Goal: Task Accomplishment & Management: Use online tool/utility

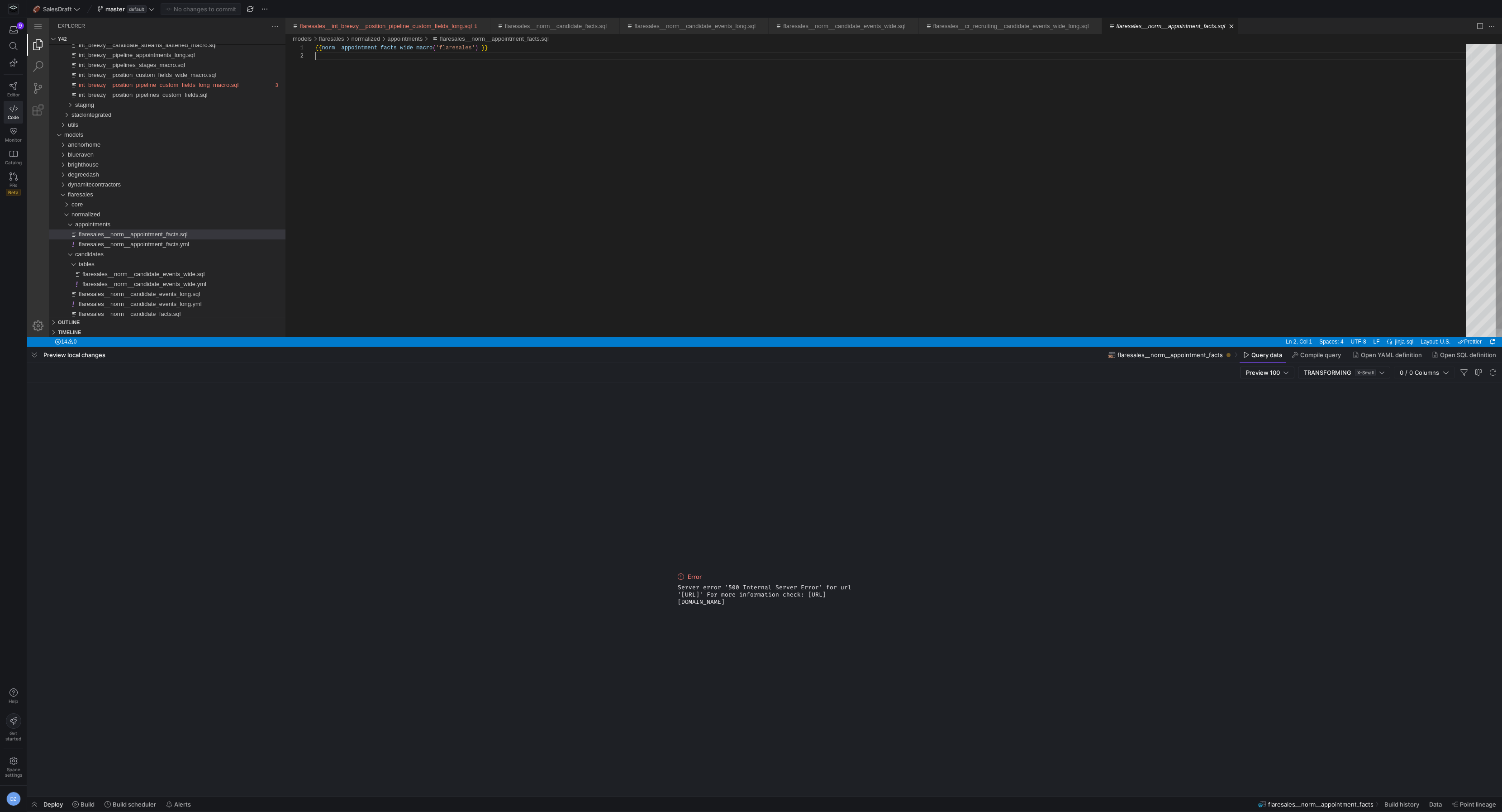
click at [722, 261] on div "{{ norm__appointment_facts_wide_macro ( 'flaresales' ) }}" at bounding box center [893, 195] width 1158 height 301
click at [78, 192] on span "flaresales" at bounding box center [80, 194] width 25 height 7
click at [92, 201] on span "goldenhour" at bounding box center [82, 203] width 29 height 7
click at [728, 594] on span "Server error '500 Internal Server Error' for url '[URL]' For more information c…" at bounding box center [765, 595] width 174 height 22
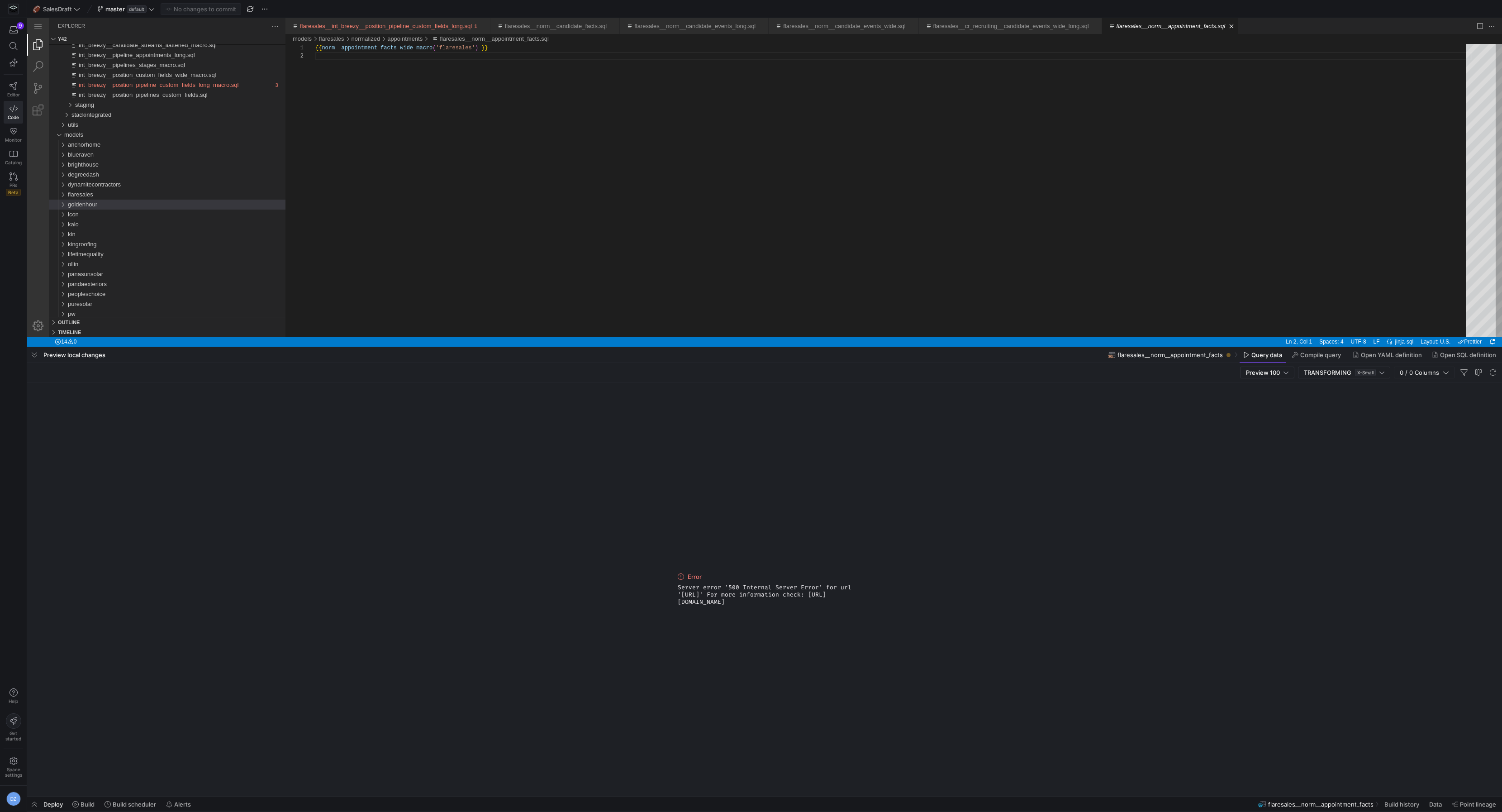
click at [728, 594] on span "Server error '500 Internal Server Error' for url '[URL]' For more information c…" at bounding box center [765, 595] width 174 height 22
click at [762, 606] on span "Server error '500 Internal Server Error' for url '[URL]' For more information c…" at bounding box center [765, 595] width 174 height 22
click at [572, 213] on div "{{ norm__appointment_facts_wide_macro ( 'flaresales' ) }}" at bounding box center [893, 195] width 1158 height 301
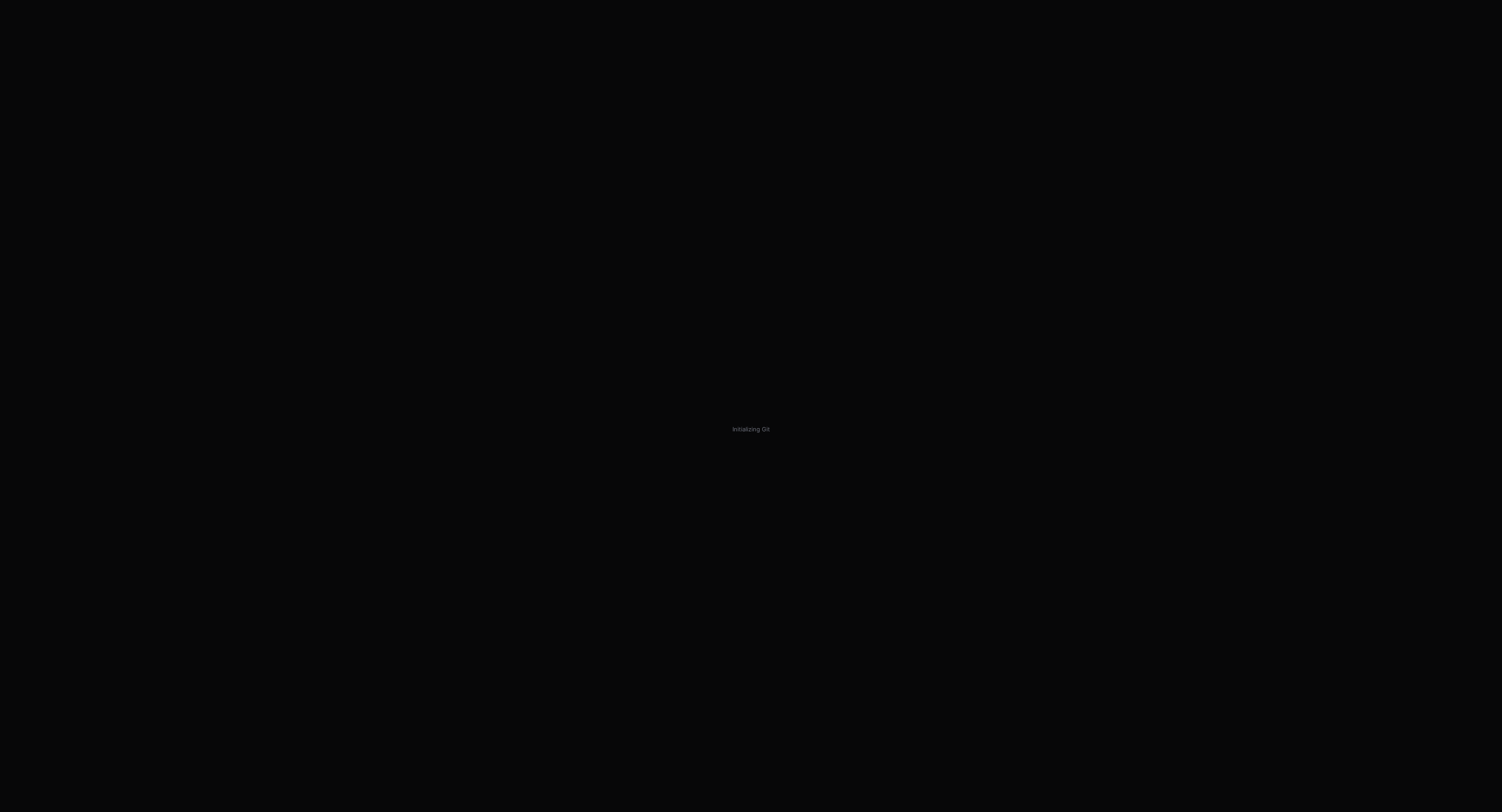
click at [757, 429] on span "Initializing Git" at bounding box center [751, 429] width 41 height 7
click at [772, 434] on div "Initializing Git" at bounding box center [751, 406] width 1502 height 812
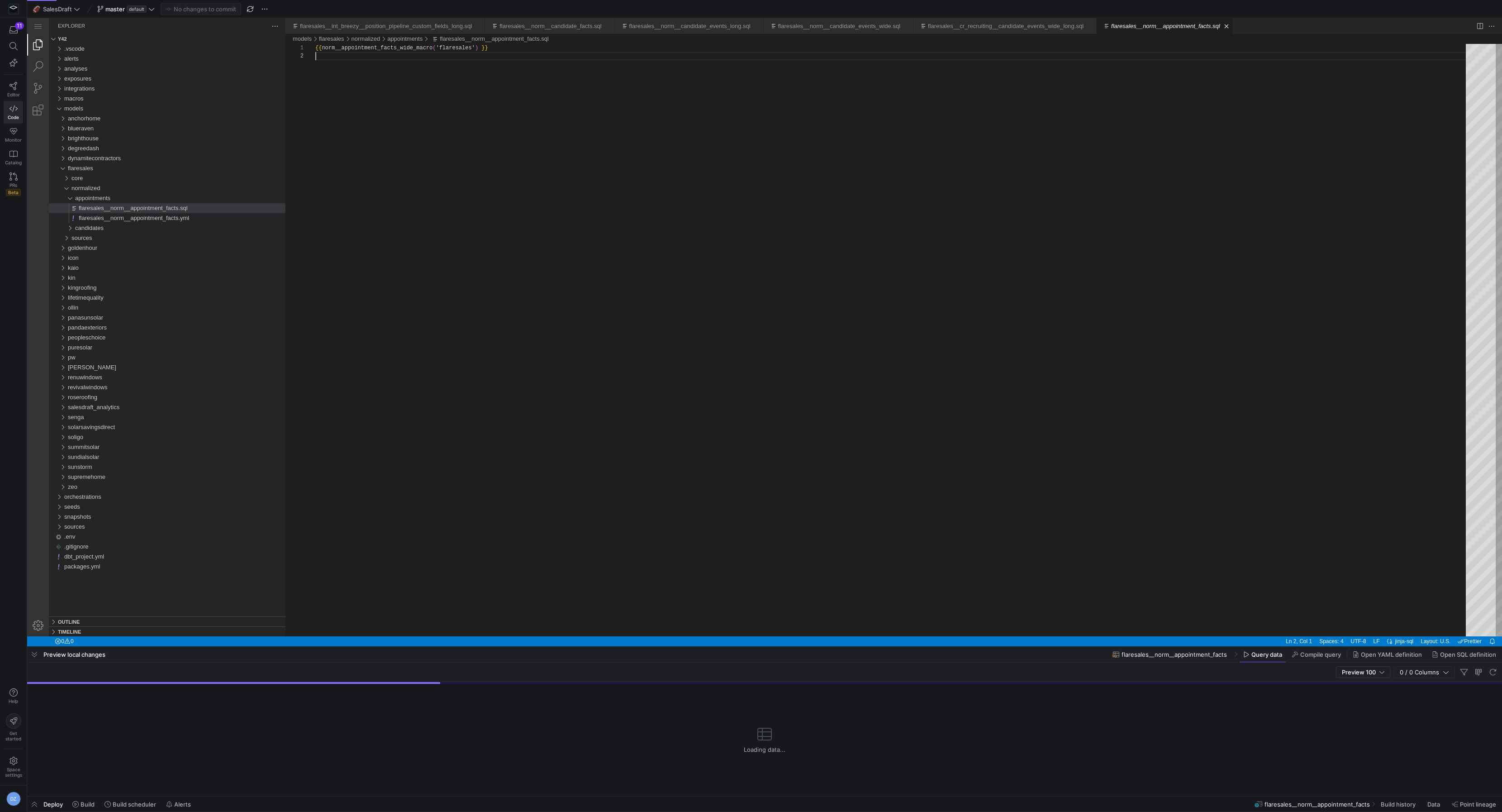
scroll to position [8, 0]
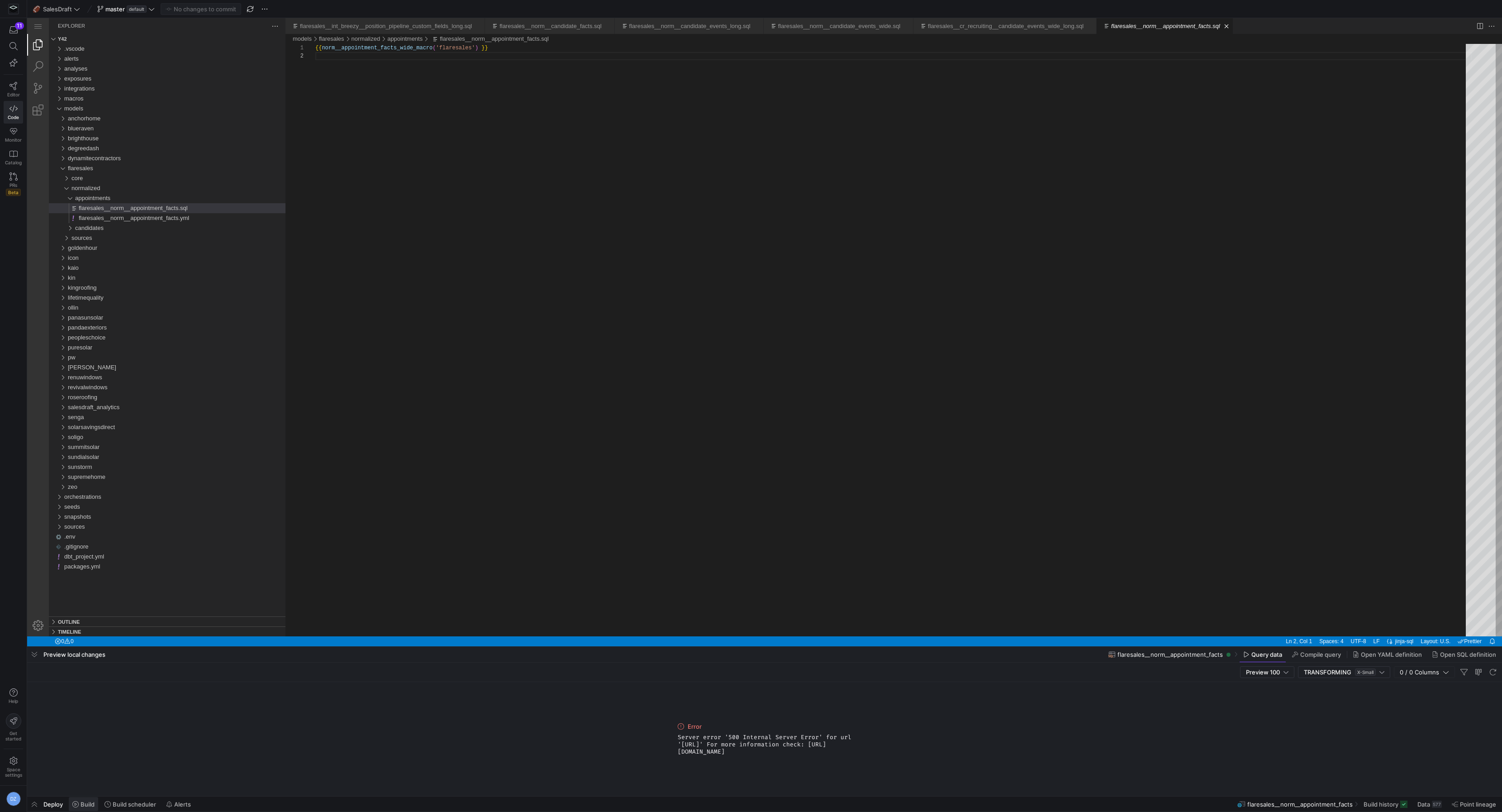
click at [1476, 25] on span "Build" at bounding box center [1476, 21] width 0 height 10
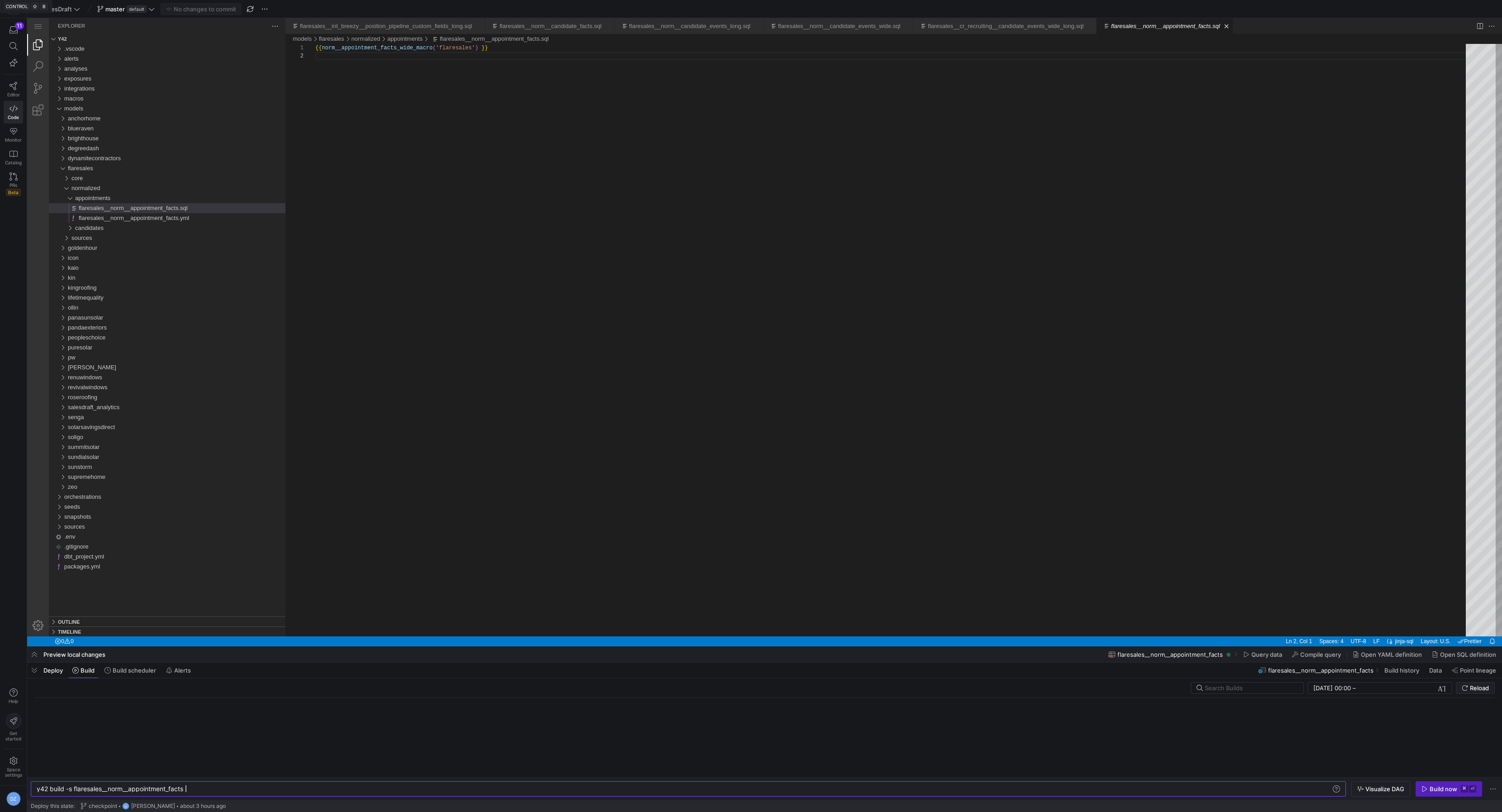
scroll to position [0, 148]
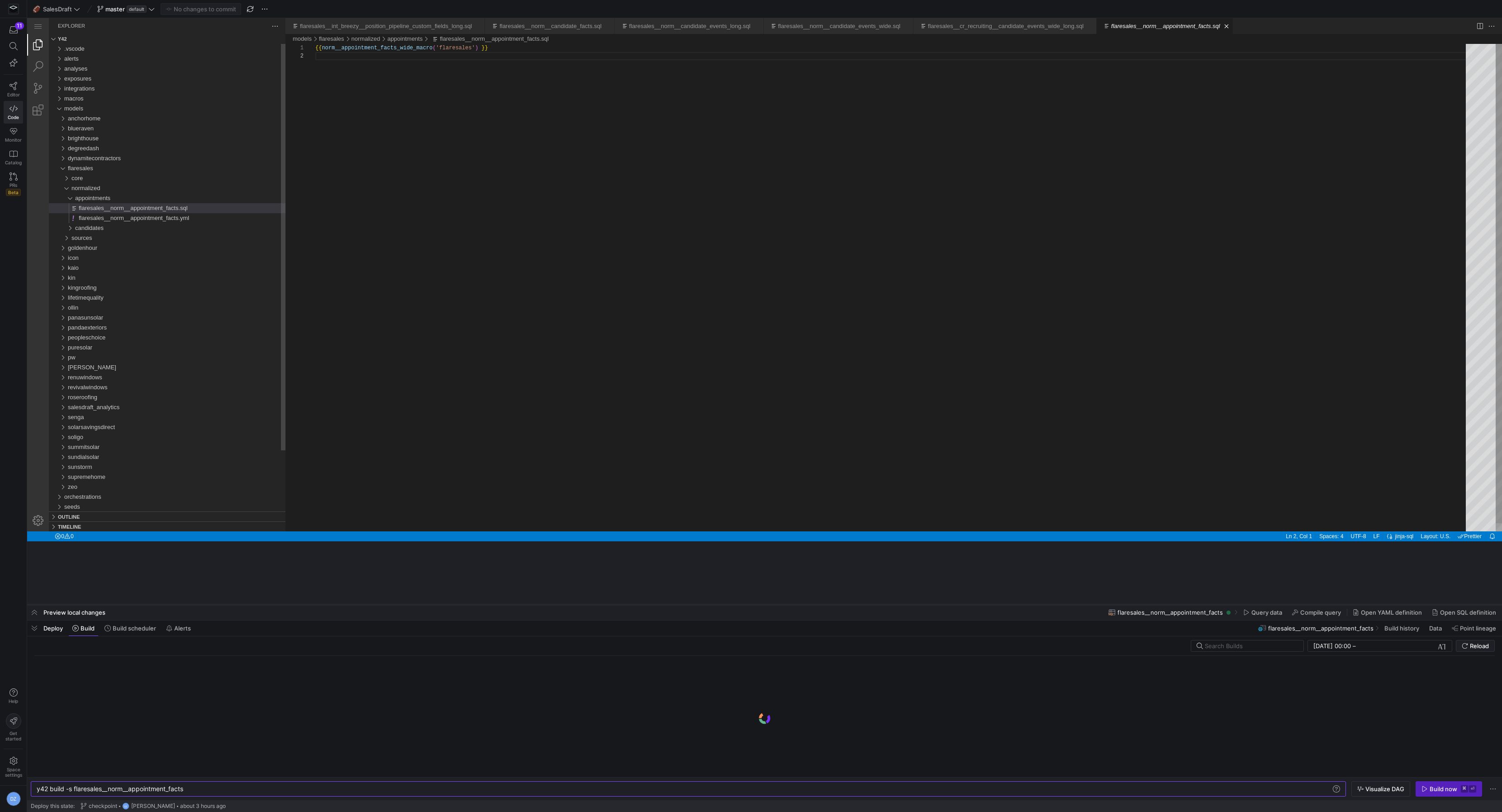
drag, startPoint x: 451, startPoint y: 645, endPoint x: 472, endPoint y: 540, distance: 107.1
click at [258, 513] on div at bounding box center [258, 513] width 0 height 0
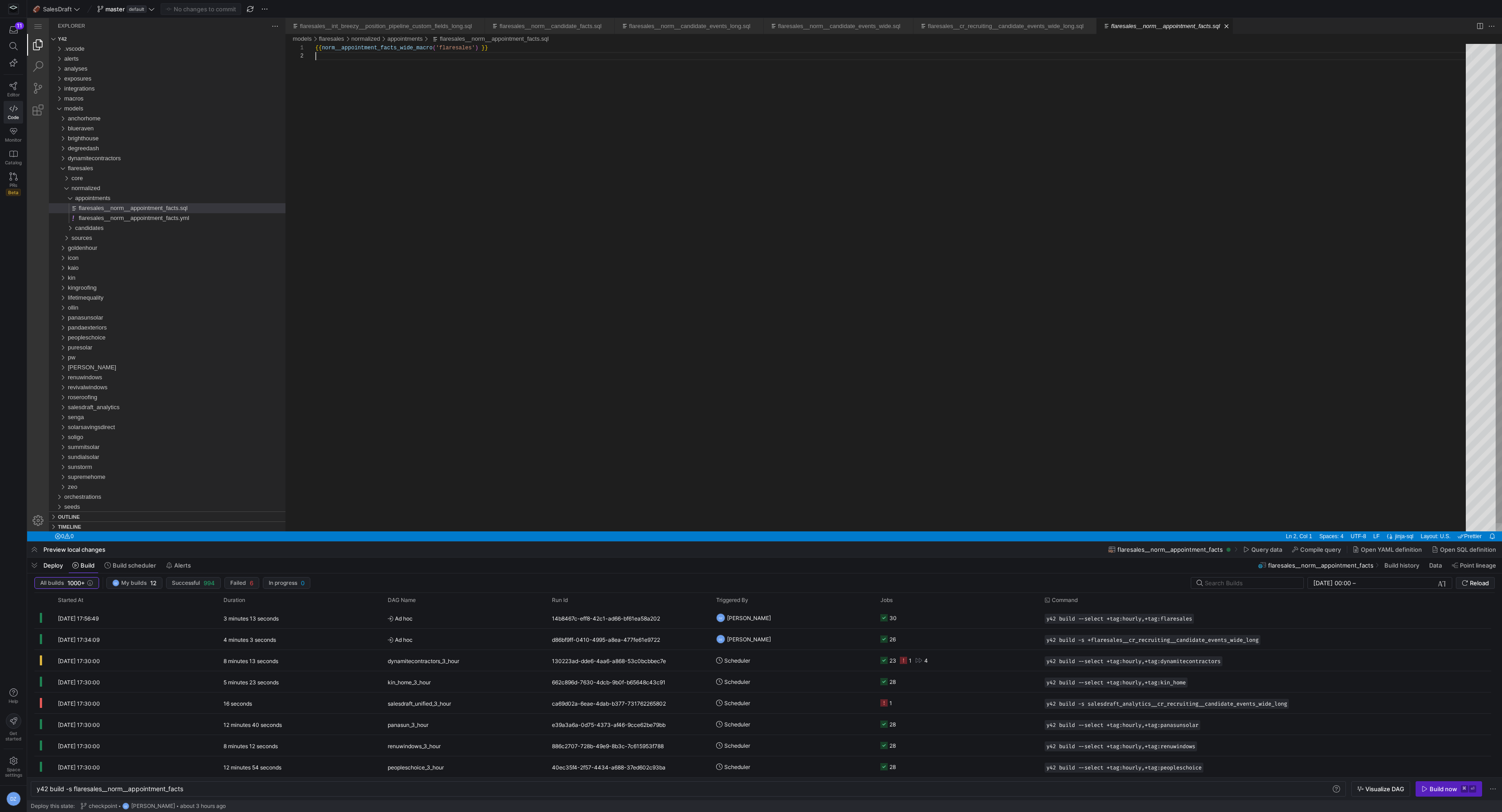
click at [820, 454] on div "{{ norm__appointment_facts_wide_macro ( 'flaresales' ) }}" at bounding box center [893, 292] width 1158 height 495
click at [289, 25] on span "Reload" at bounding box center [289, 25] width 0 height 0
